Goal: Check status: Check status

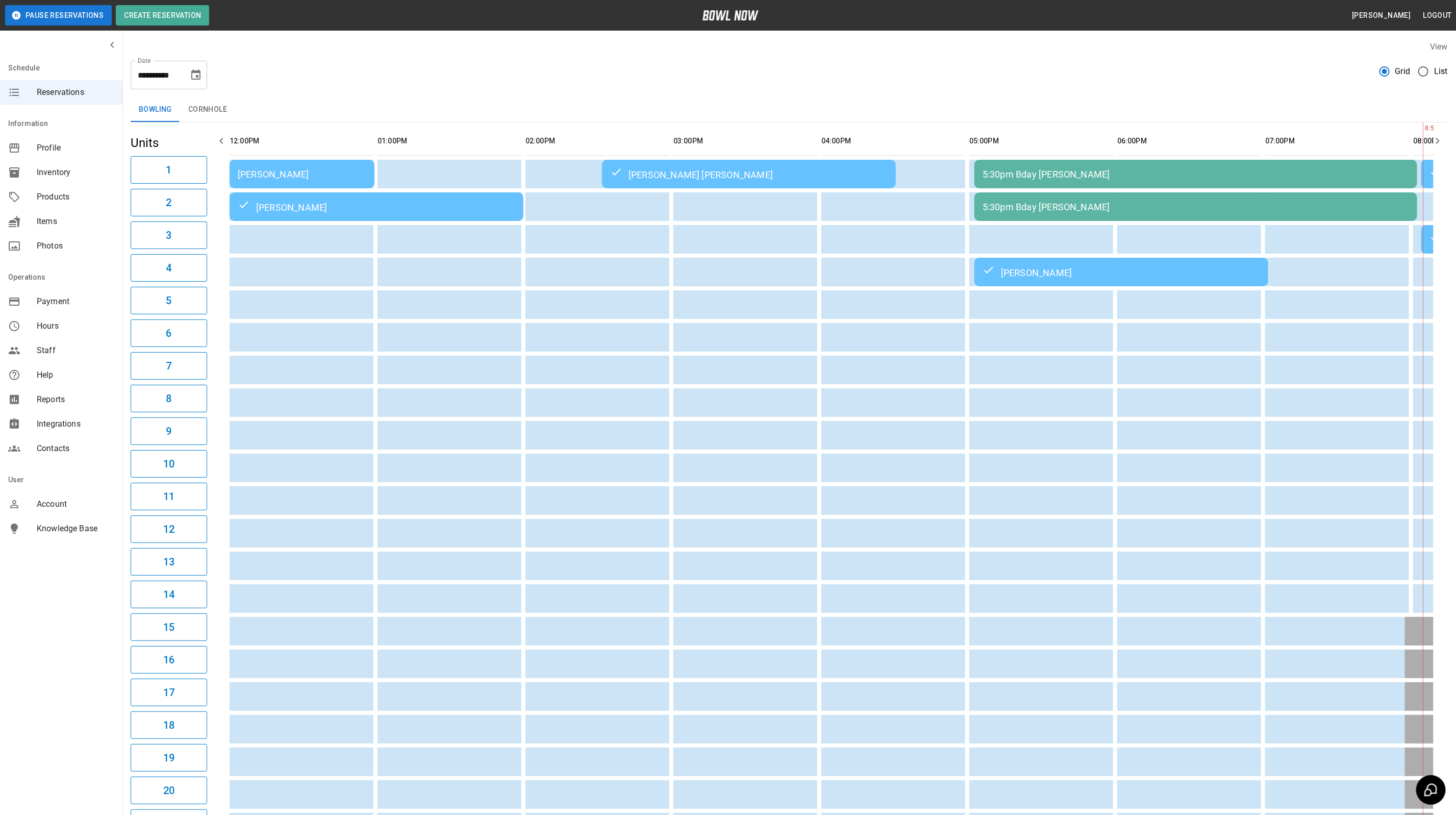
scroll to position [0, 557]
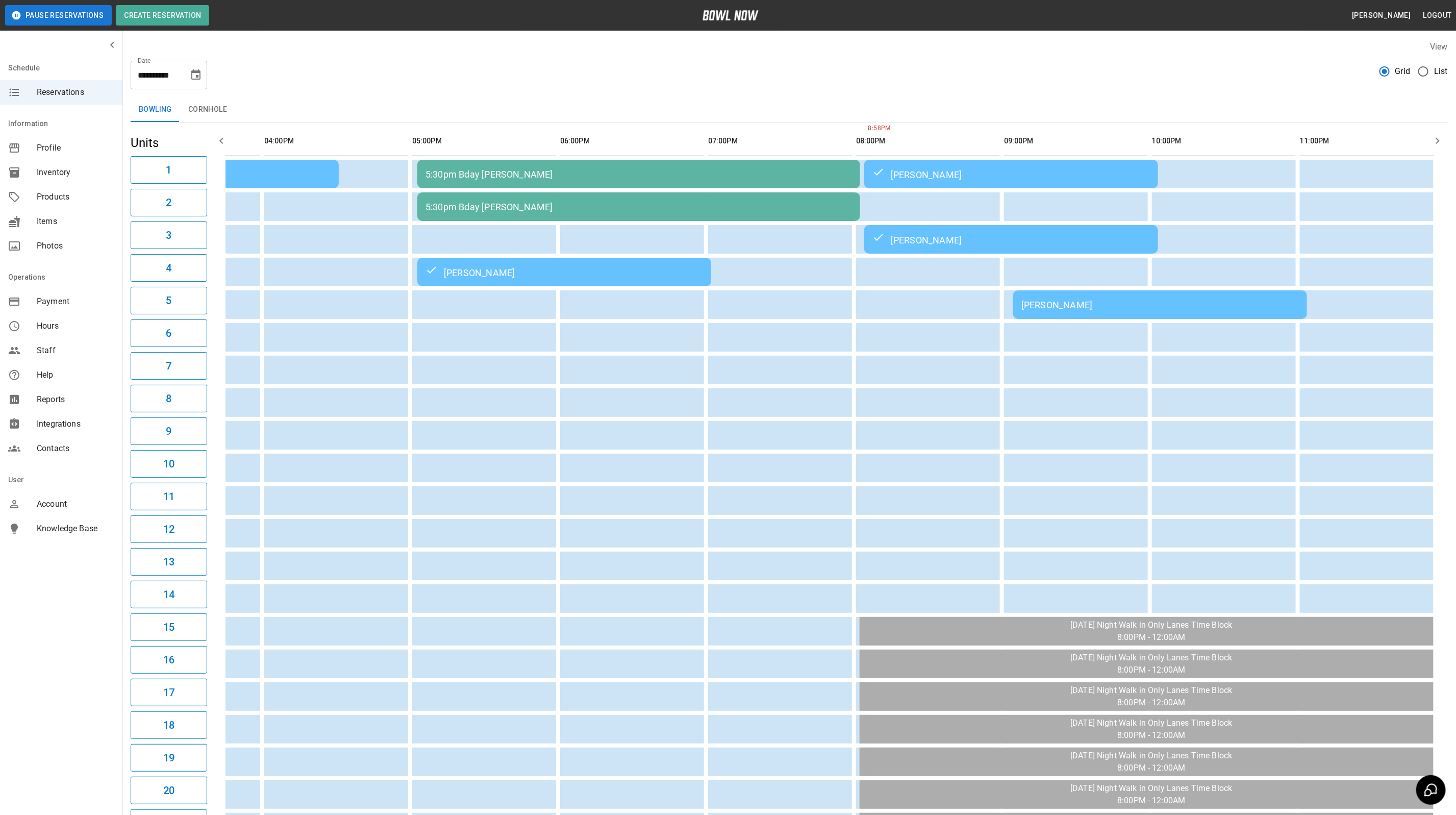
click at [1023, 295] on td "[PERSON_NAME]" at bounding box center [1160, 304] width 294 height 29
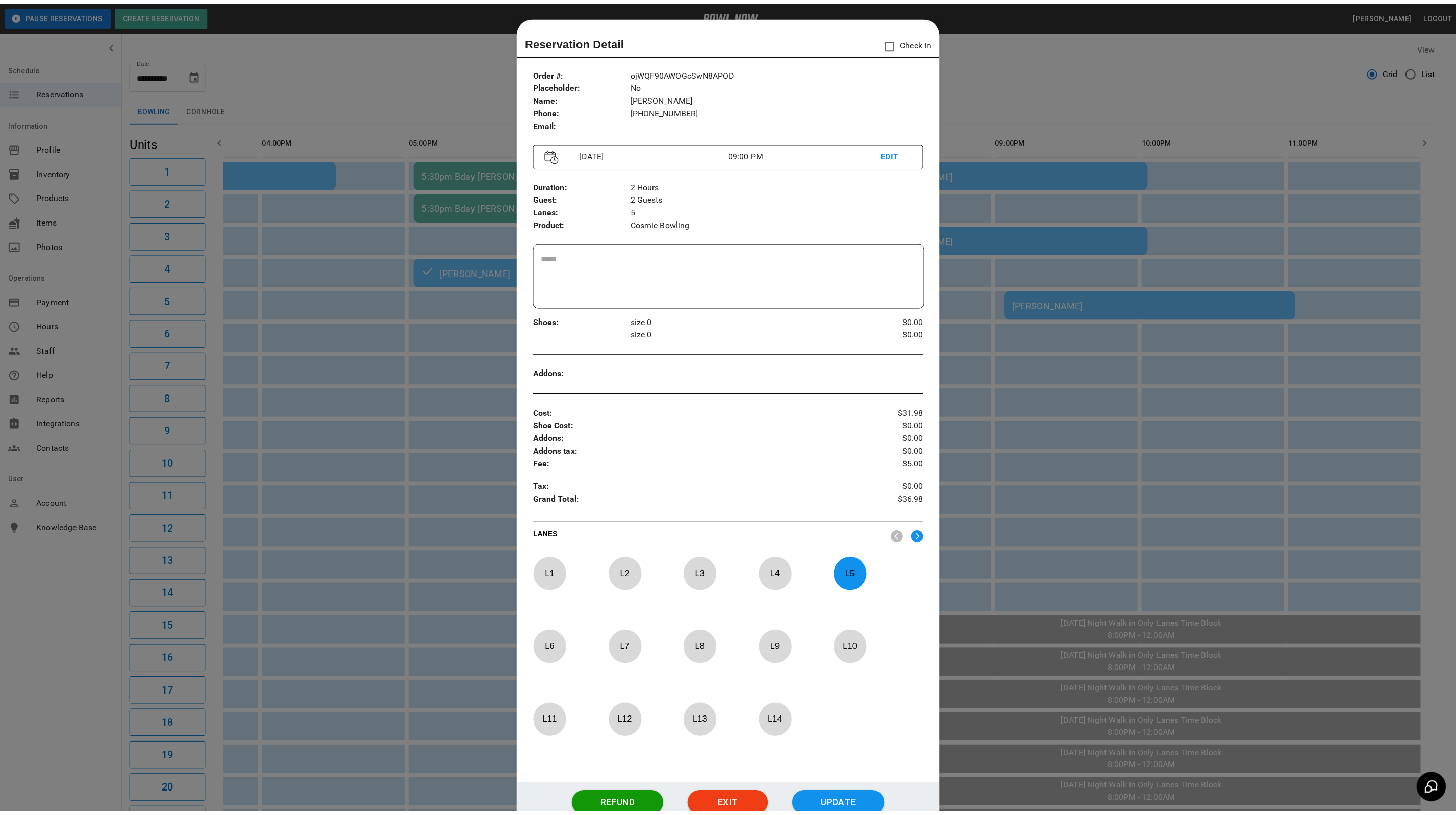
scroll to position [16, 0]
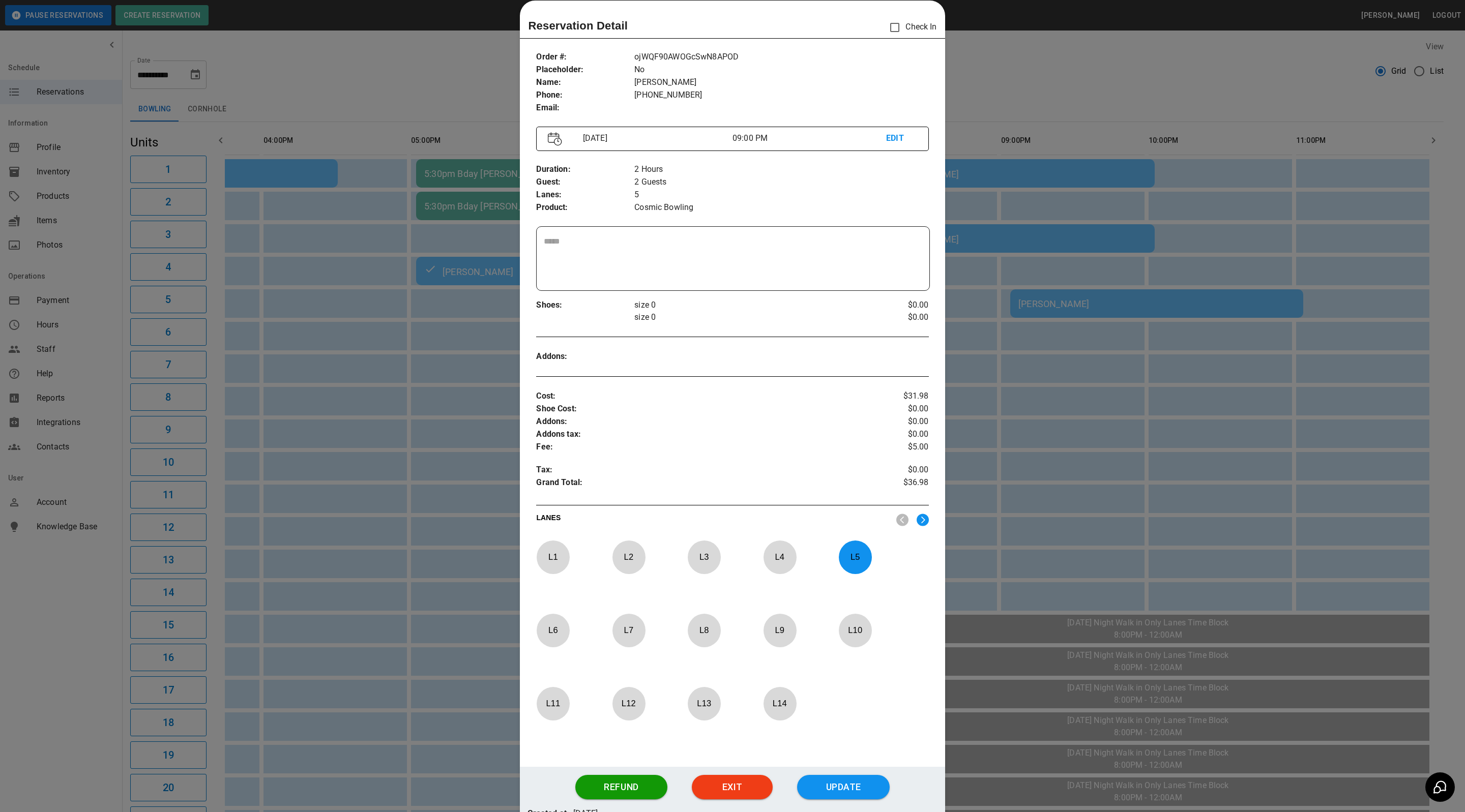
drag, startPoint x: 1021, startPoint y: 94, endPoint x: 1109, endPoint y: 76, distance: 89.8
click at [1021, 94] on div at bounding box center [732, 406] width 1465 height 812
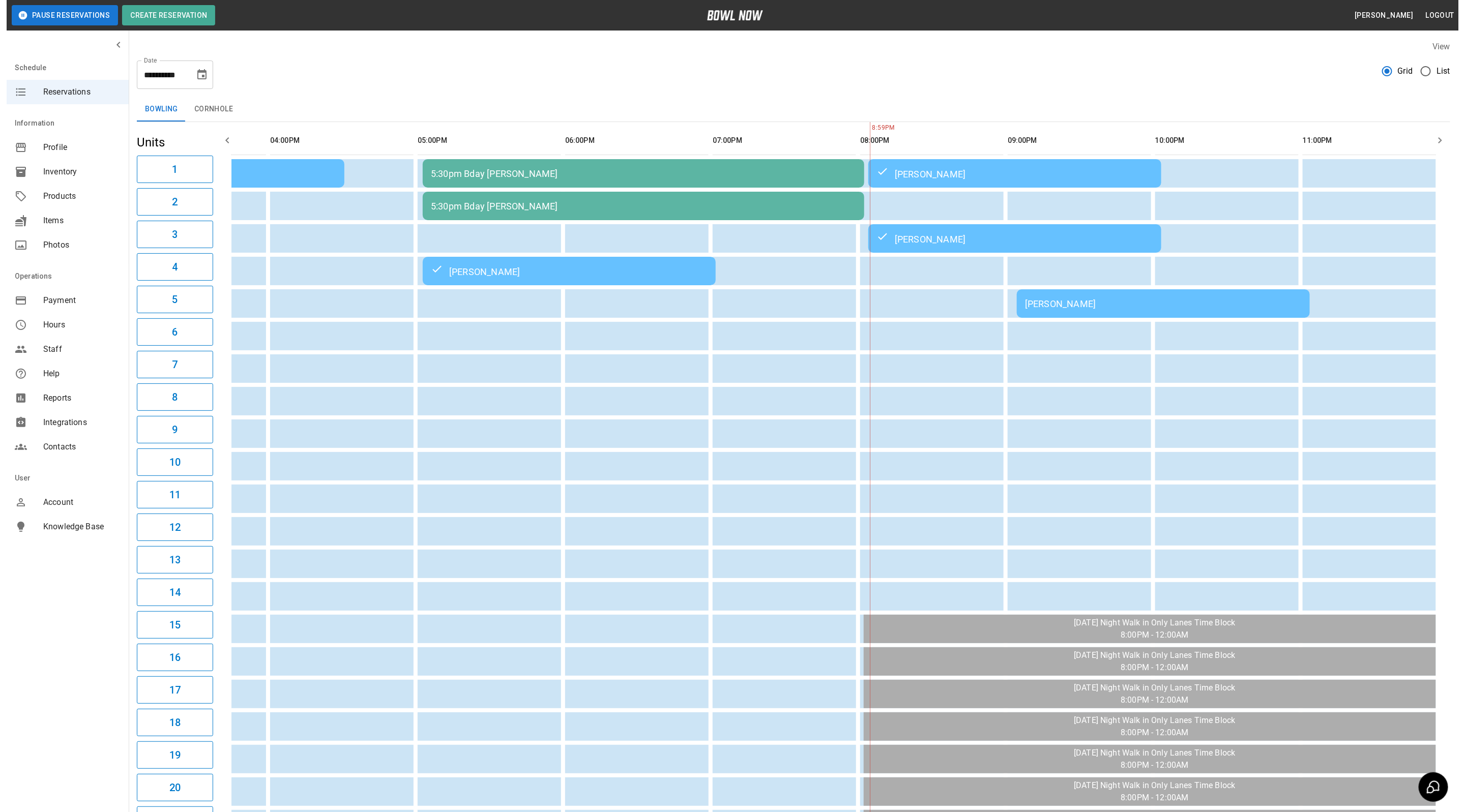
scroll to position [0, 531]
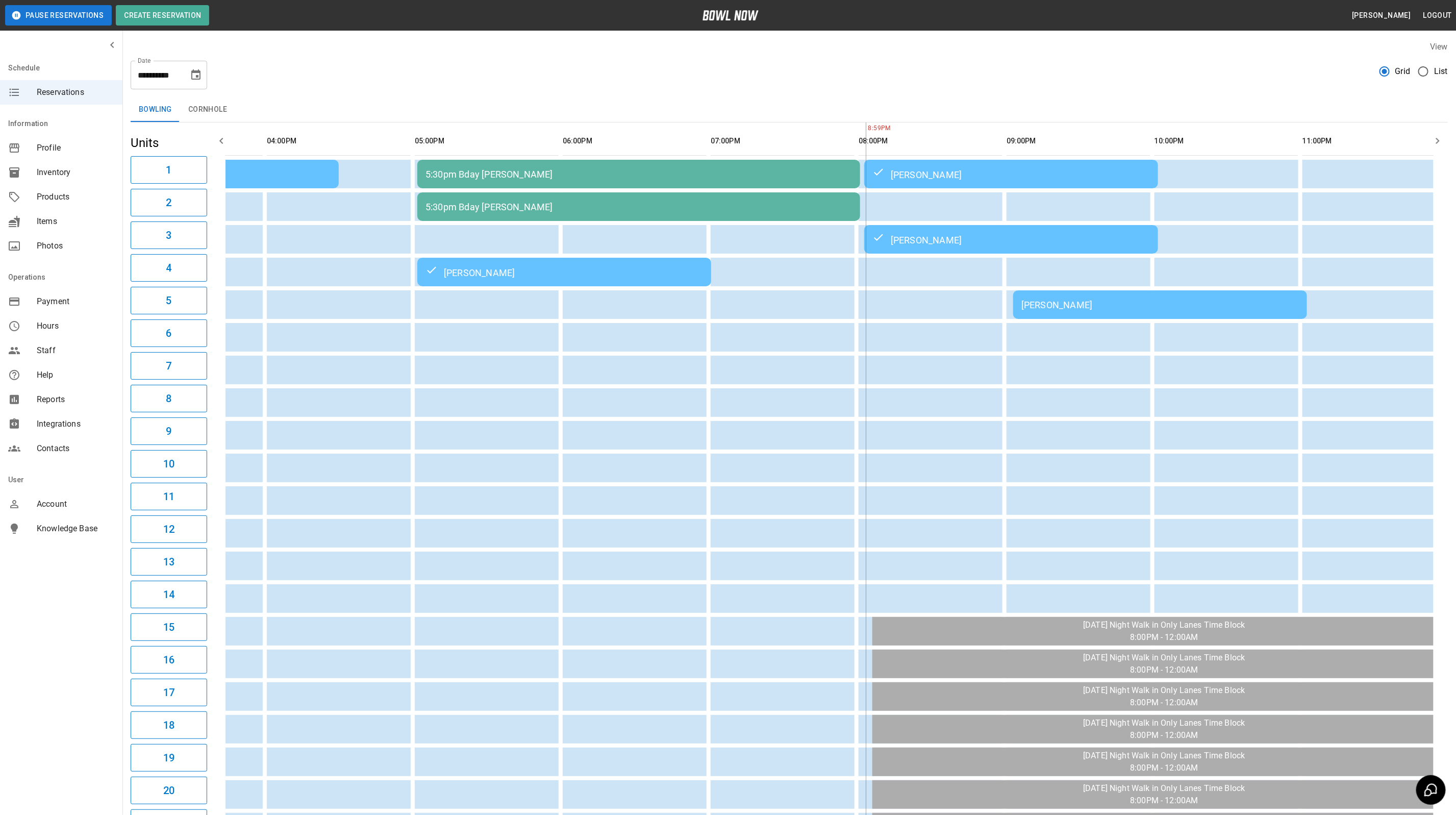
click at [1101, 305] on div "[PERSON_NAME]" at bounding box center [1159, 304] width 277 height 11
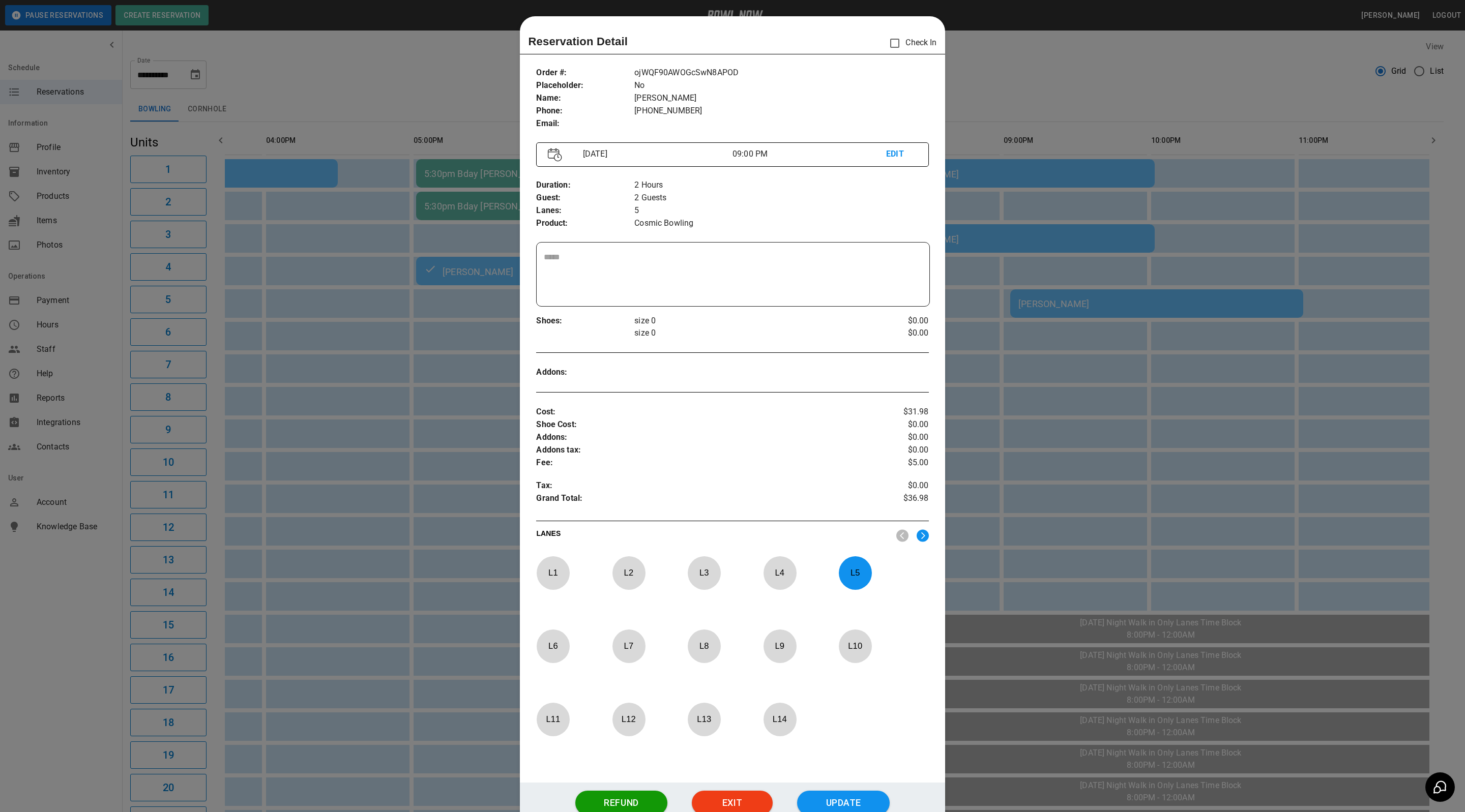
scroll to position [16, 0]
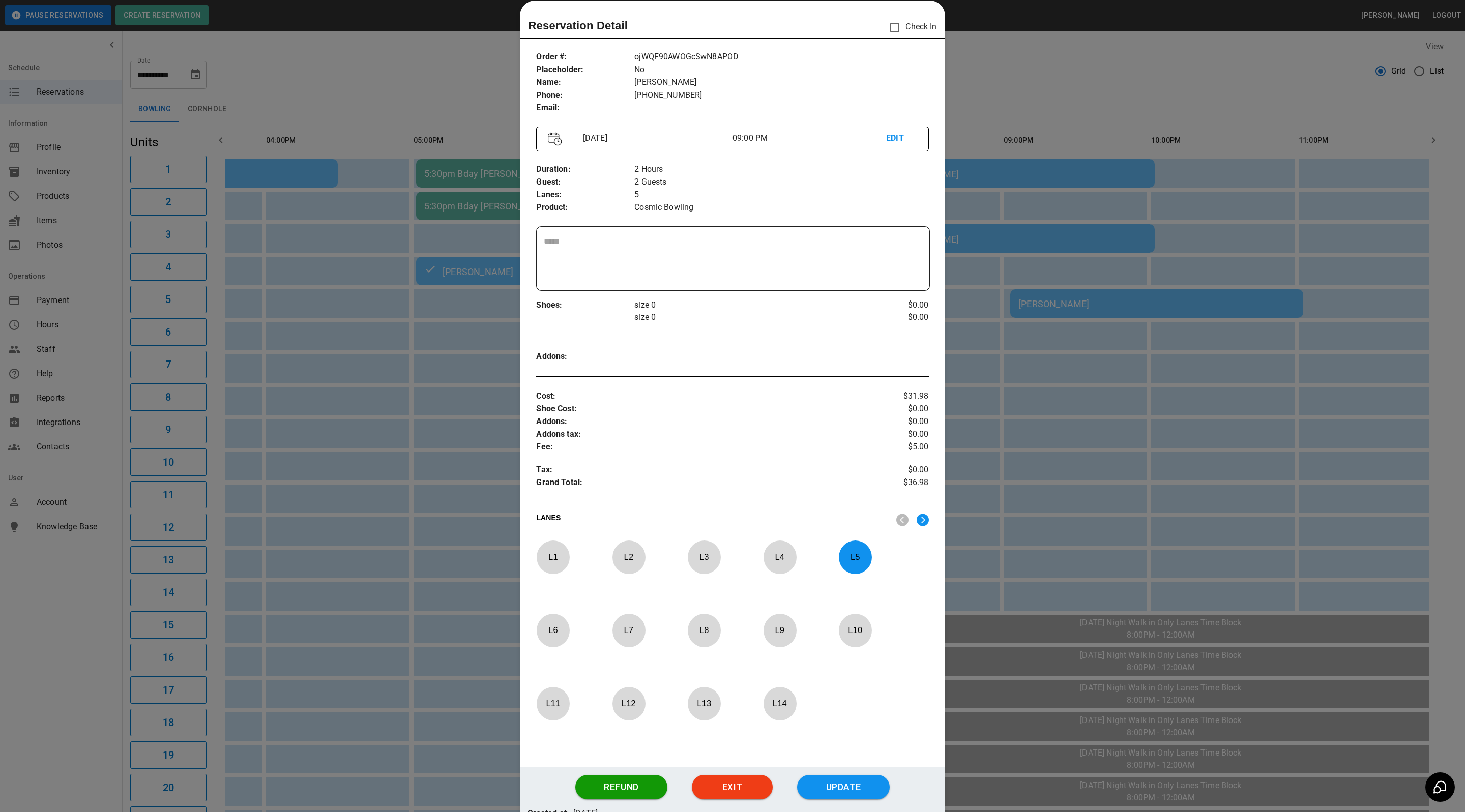
drag, startPoint x: 1010, startPoint y: 84, endPoint x: 1413, endPoint y: 35, distance: 406.0
click at [1010, 84] on div at bounding box center [732, 406] width 1465 height 812
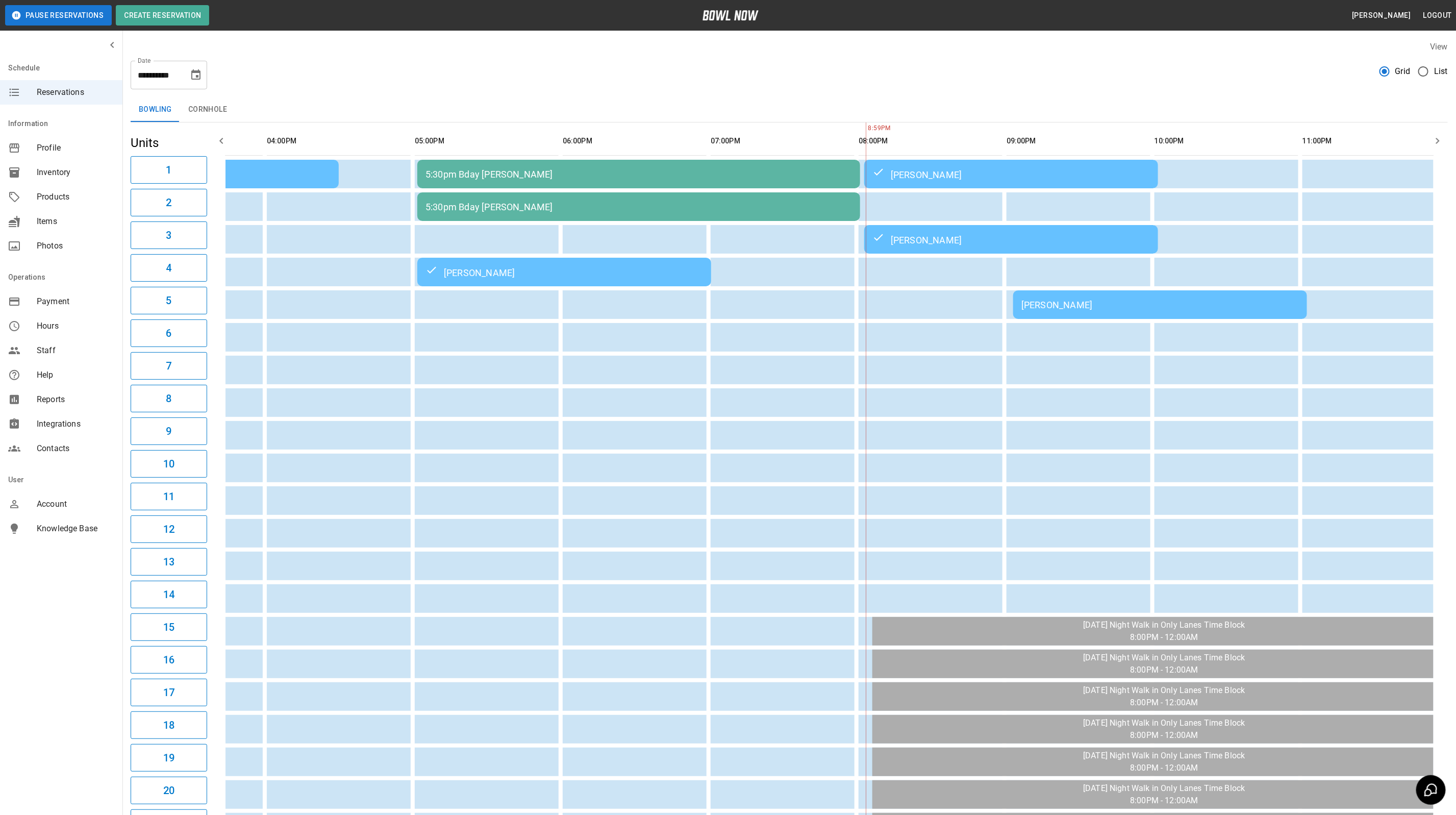
click at [1179, 309] on div "[PERSON_NAME]" at bounding box center [1159, 304] width 277 height 11
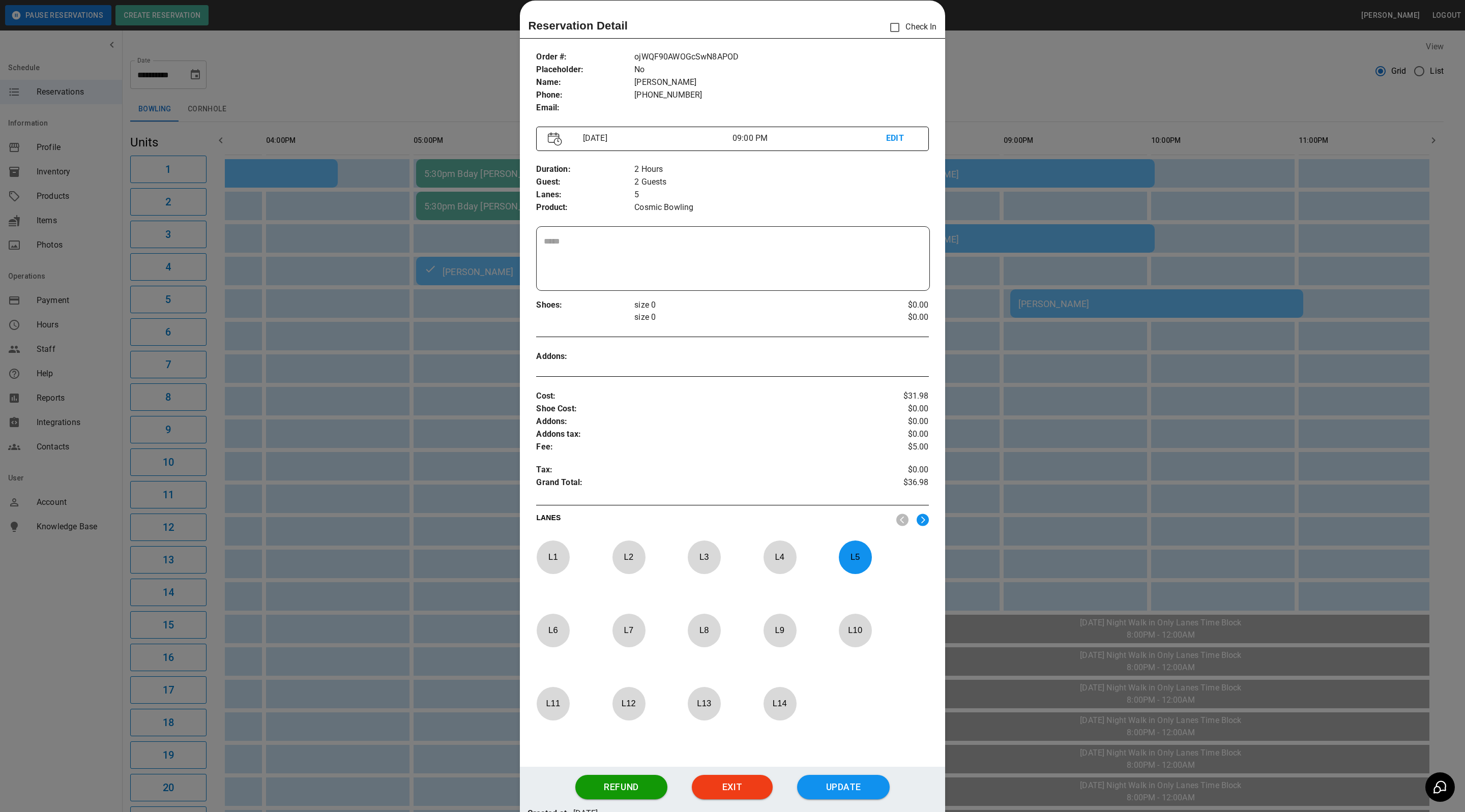
drag, startPoint x: 1004, startPoint y: 158, endPoint x: 1108, endPoint y: 37, distance: 159.6
click at [1005, 150] on div at bounding box center [732, 406] width 1465 height 812
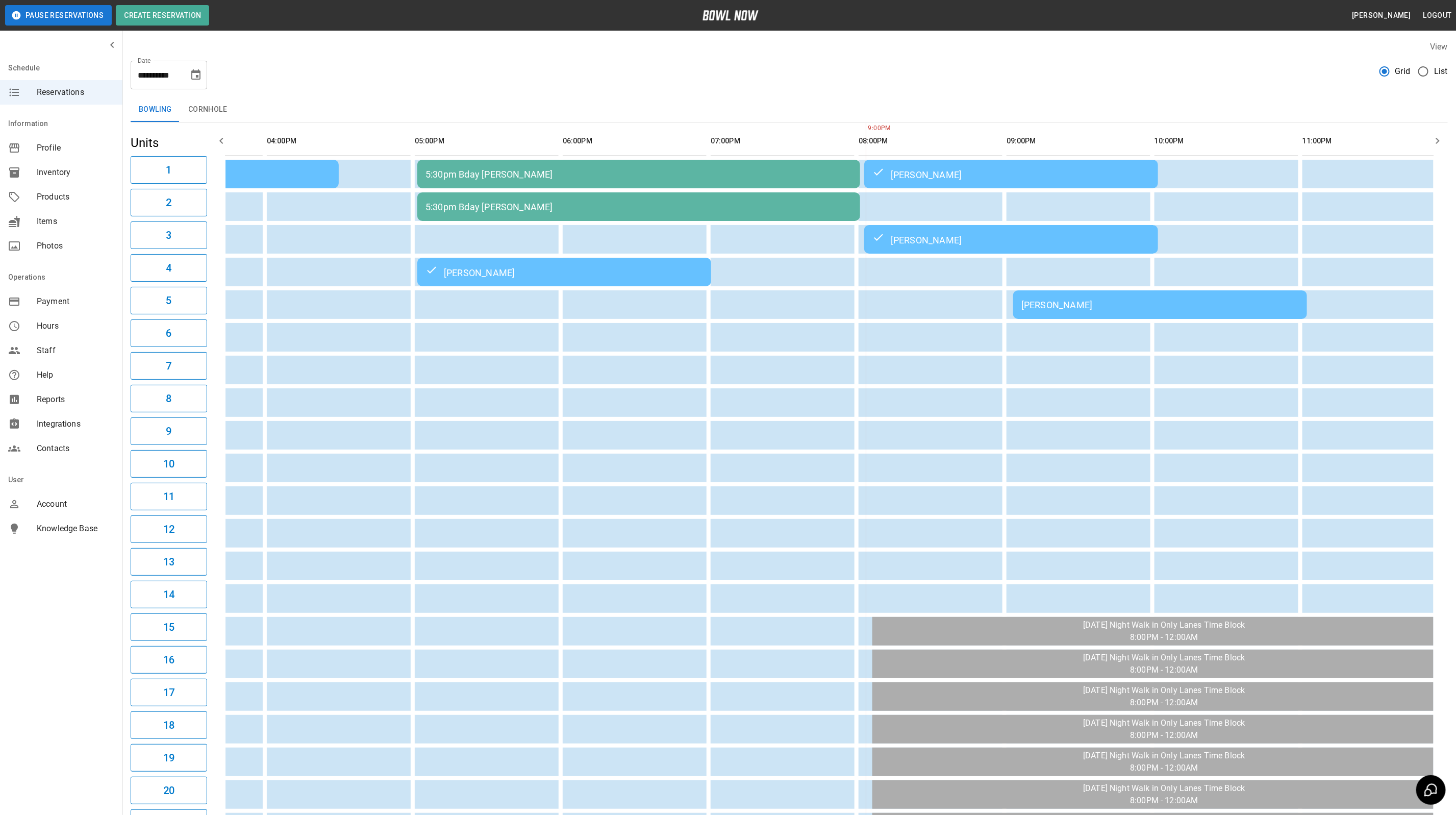
click at [1038, 293] on td "[PERSON_NAME]" at bounding box center [1160, 304] width 294 height 29
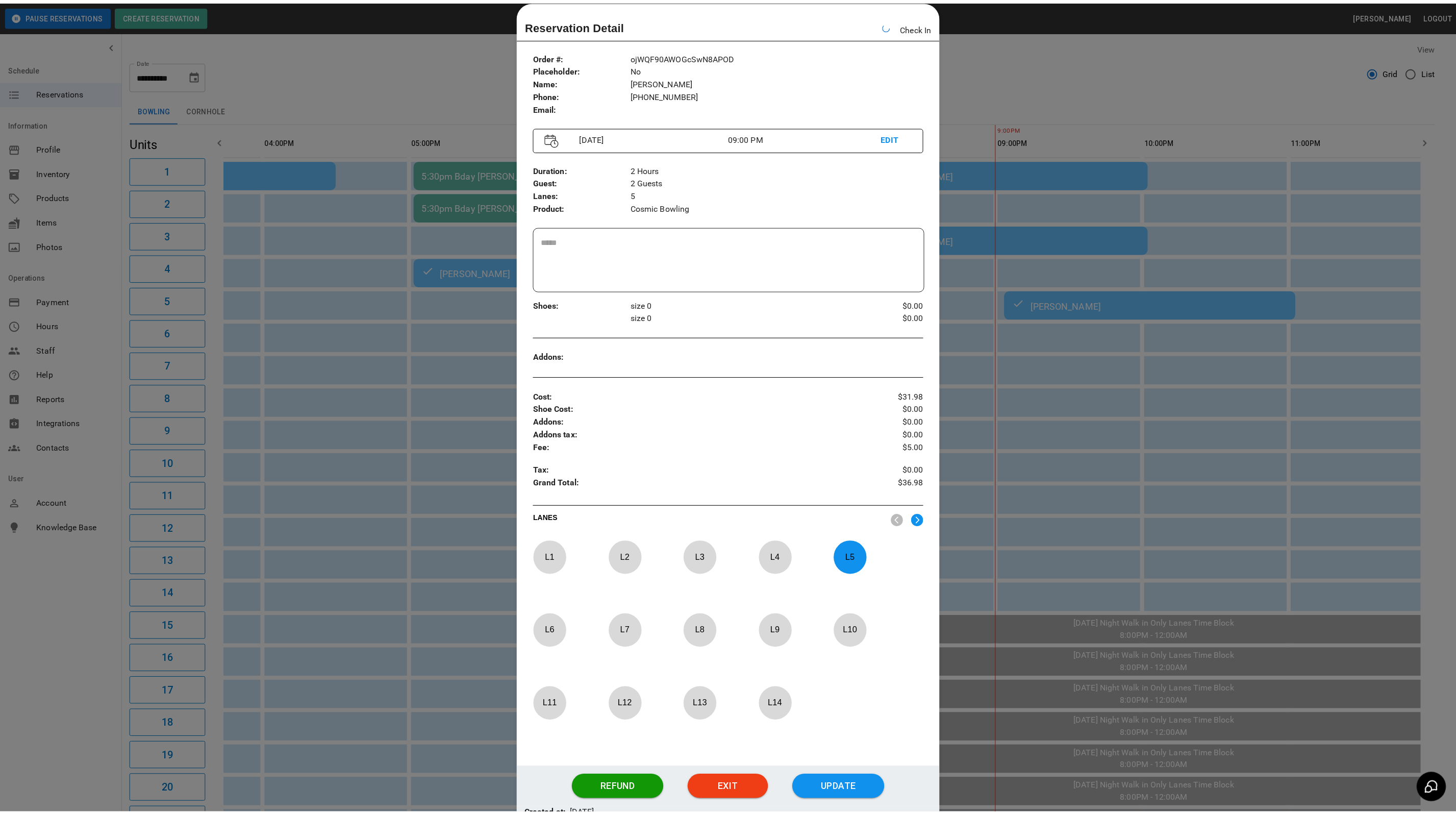
scroll to position [0, 546]
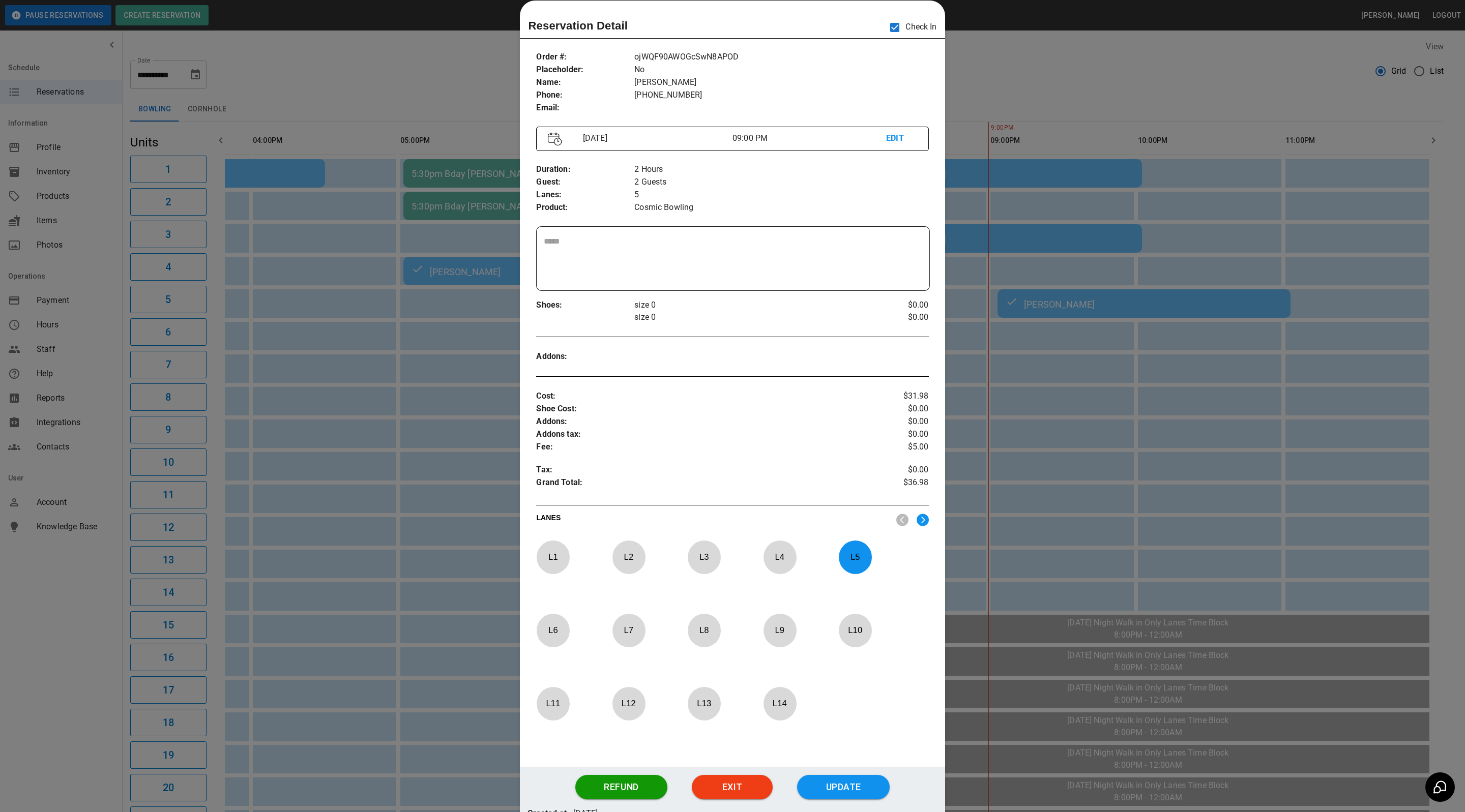
click at [1096, 67] on div at bounding box center [732, 406] width 1465 height 812
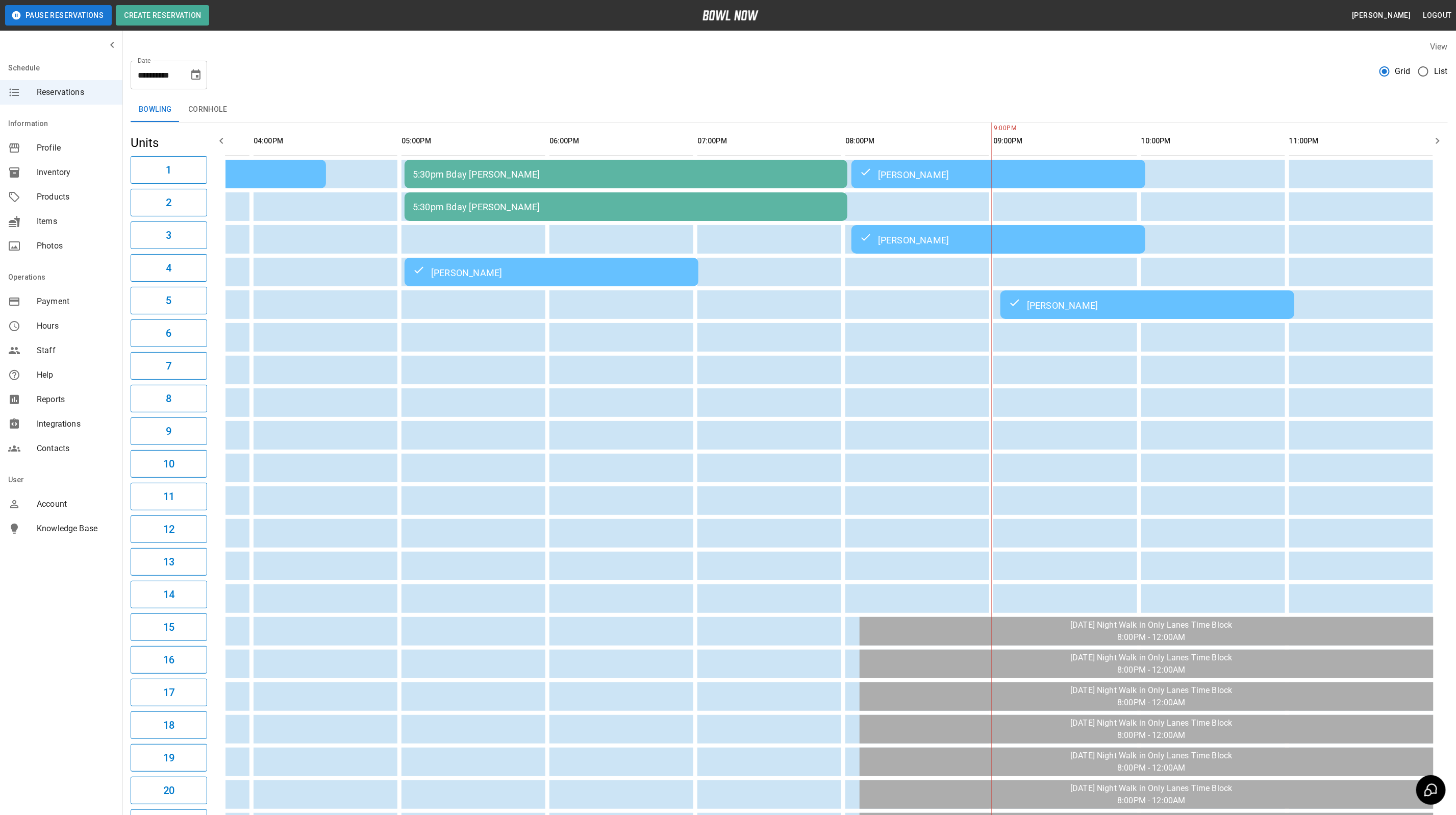
scroll to position [0, 557]
